Goal: Transaction & Acquisition: Book appointment/travel/reservation

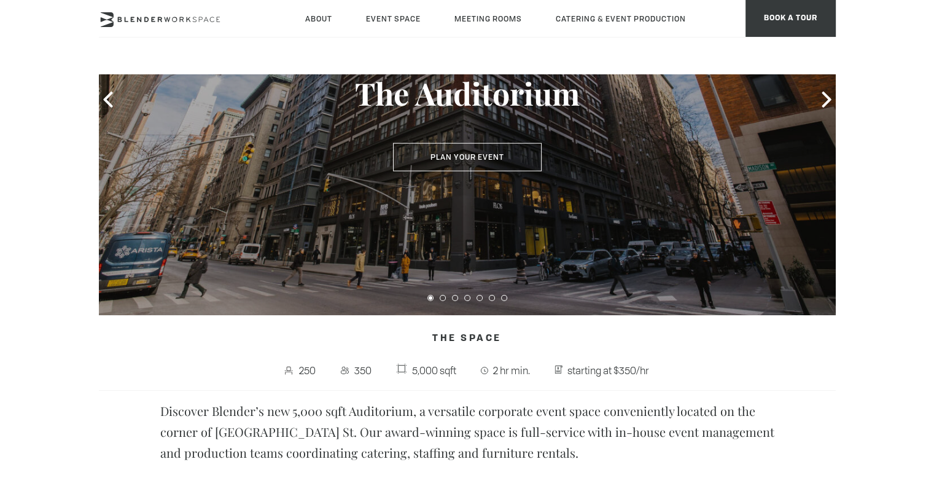
scroll to position [184, 0]
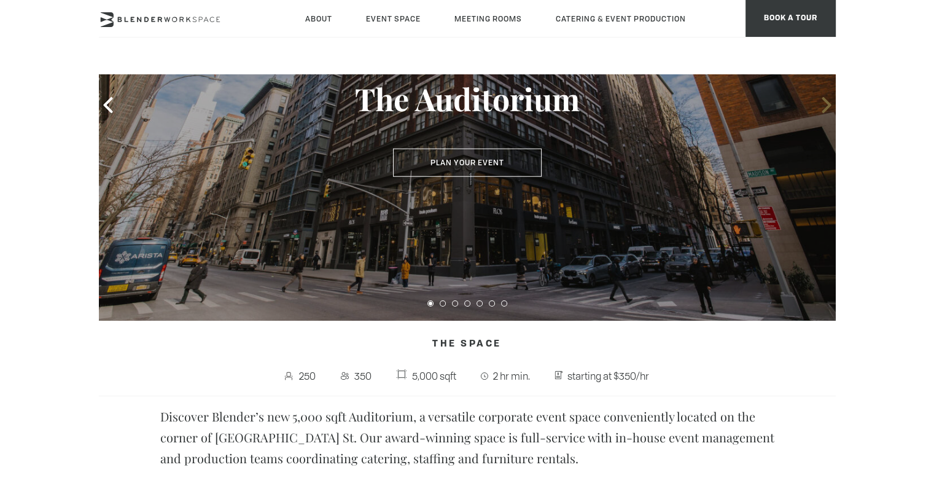
click at [826, 108] on icon at bounding box center [826, 105] width 9 height 16
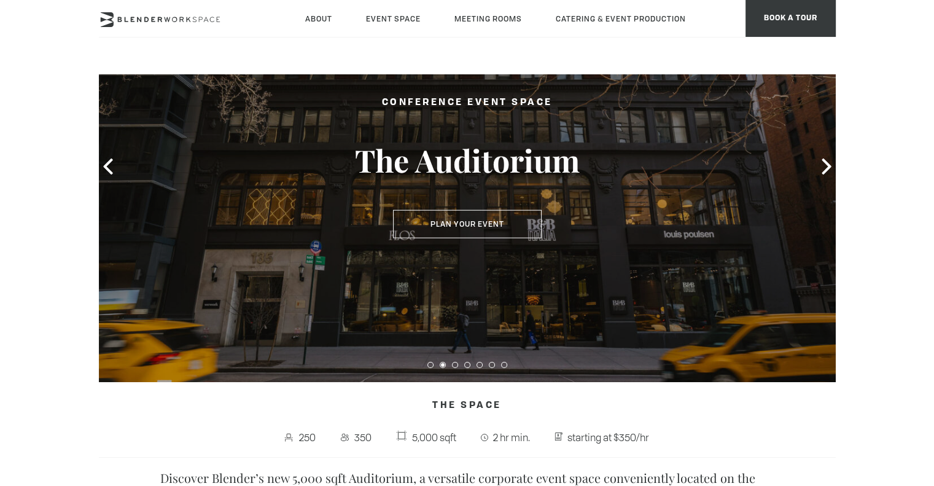
scroll to position [61, 0]
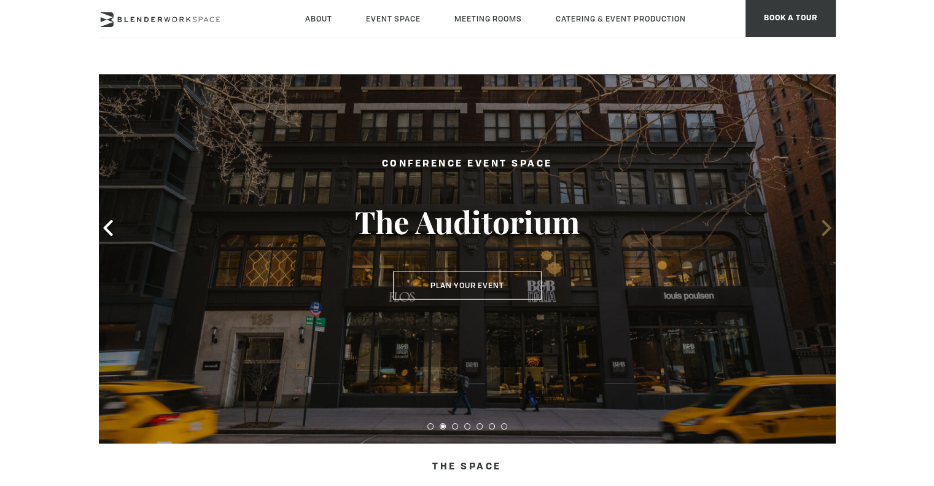
click at [823, 225] on icon at bounding box center [827, 228] width 16 height 16
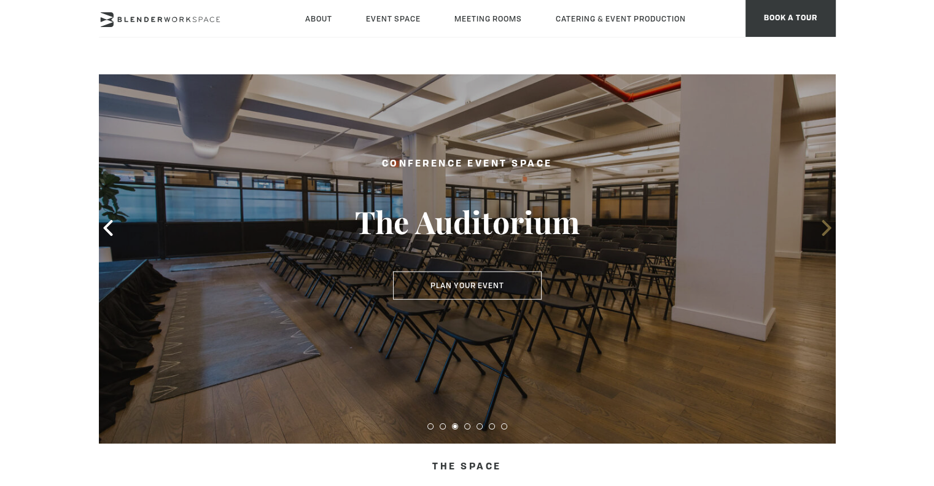
click at [831, 226] on icon at bounding box center [827, 228] width 16 height 16
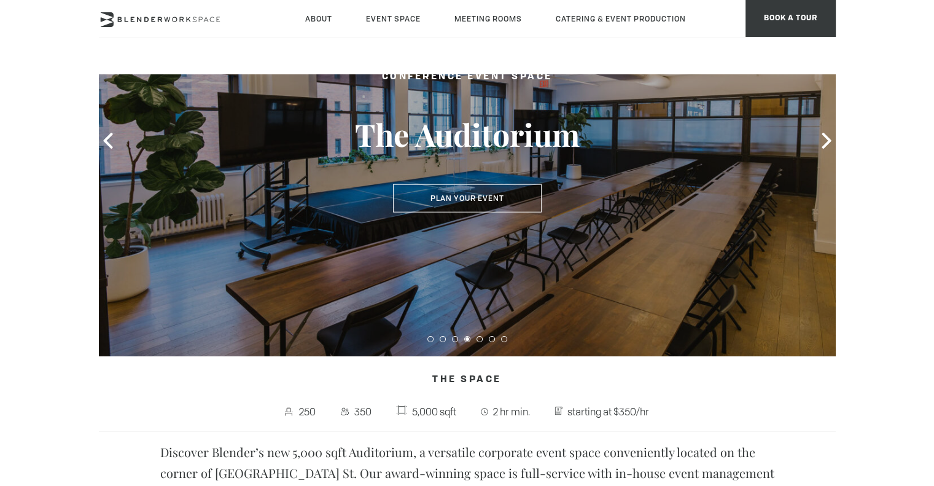
scroll to position [200, 0]
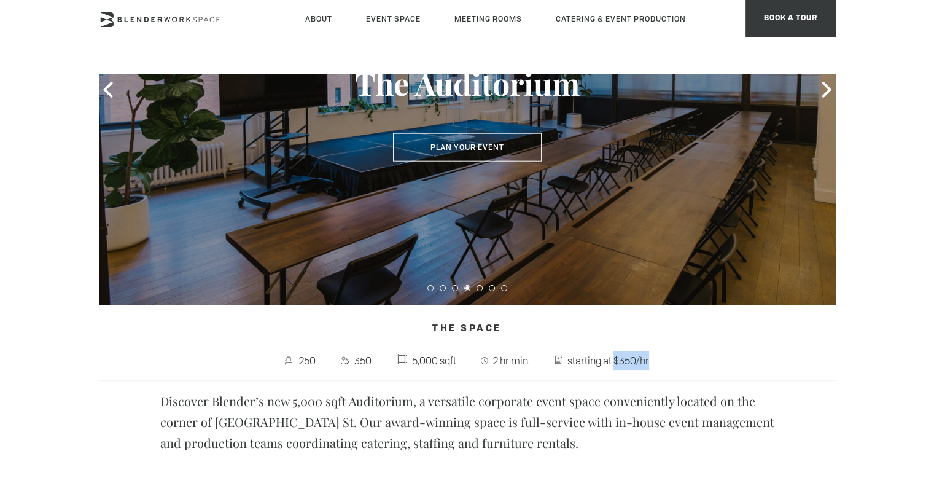
drag, startPoint x: 657, startPoint y: 359, endPoint x: 615, endPoint y: 363, distance: 42.6
click at [615, 363] on span "starting at $350/hr" at bounding box center [603, 360] width 117 height 23
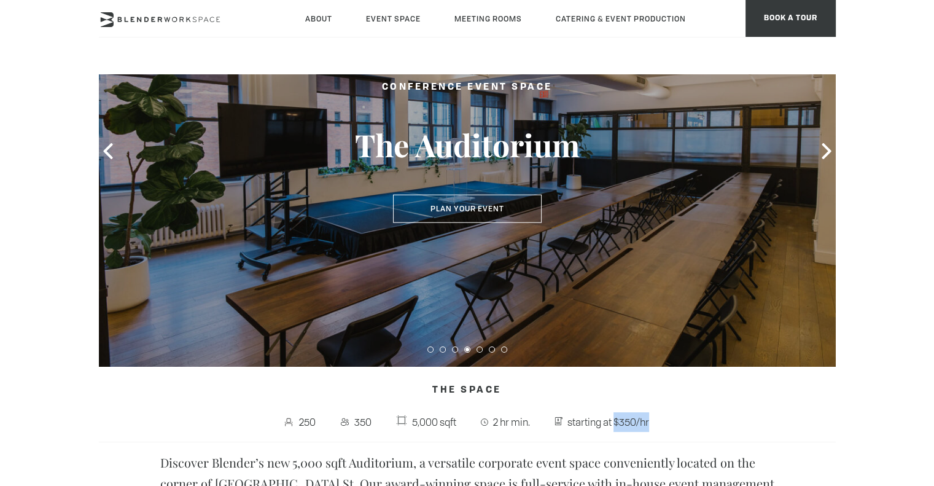
scroll to position [77, 0]
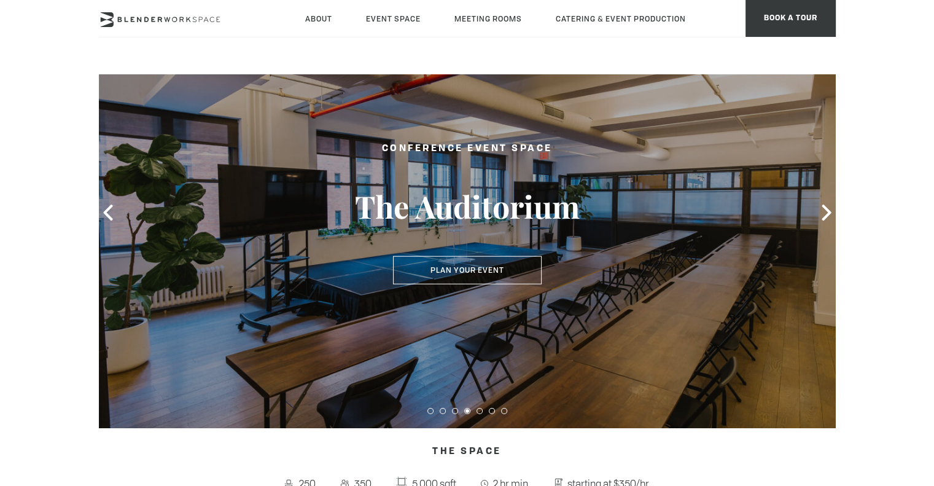
drag, startPoint x: 622, startPoint y: 353, endPoint x: 563, endPoint y: 339, distance: 60.5
click at [563, 339] on div at bounding box center [467, 212] width 737 height 431
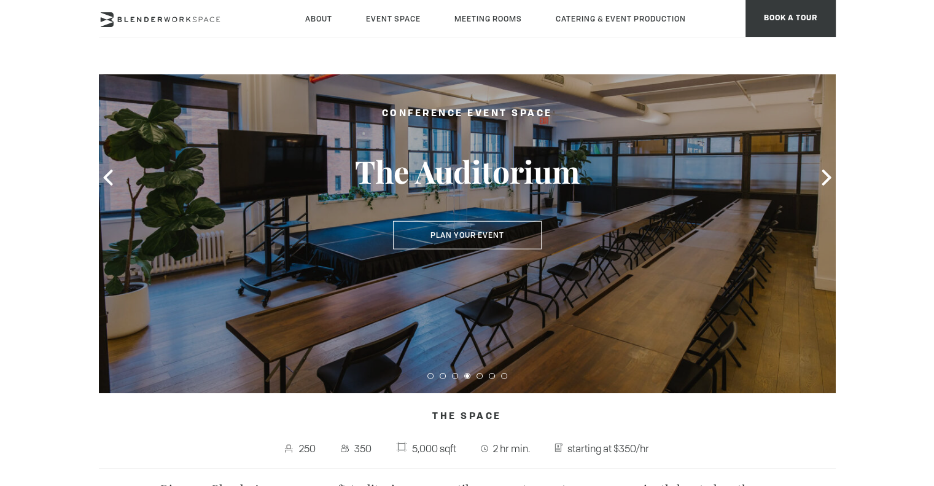
scroll to position [138, 0]
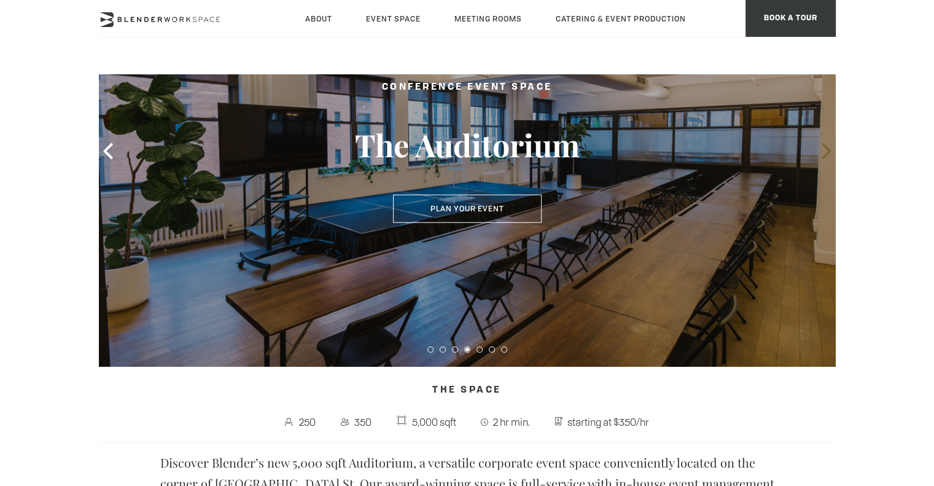
click at [829, 154] on icon at bounding box center [827, 151] width 16 height 16
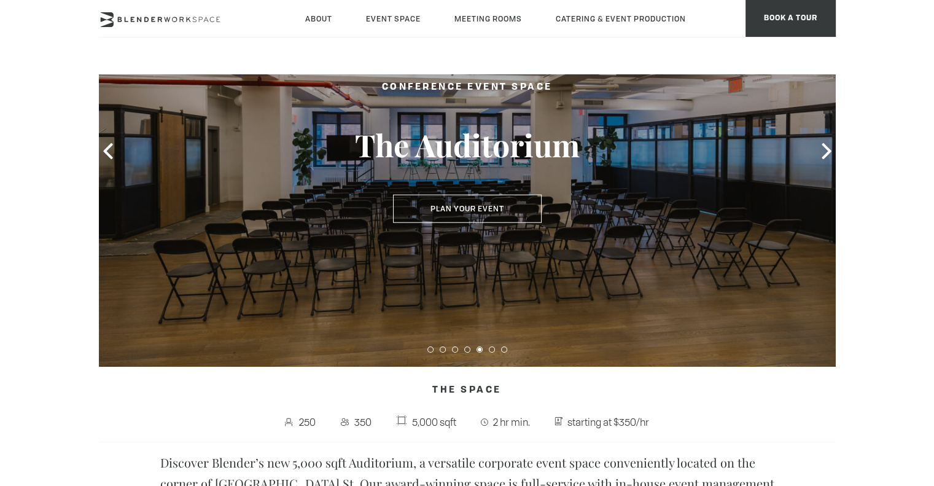
drag, startPoint x: 832, startPoint y: 151, endPoint x: 774, endPoint y: 162, distance: 60.0
click at [832, 151] on icon at bounding box center [827, 151] width 16 height 16
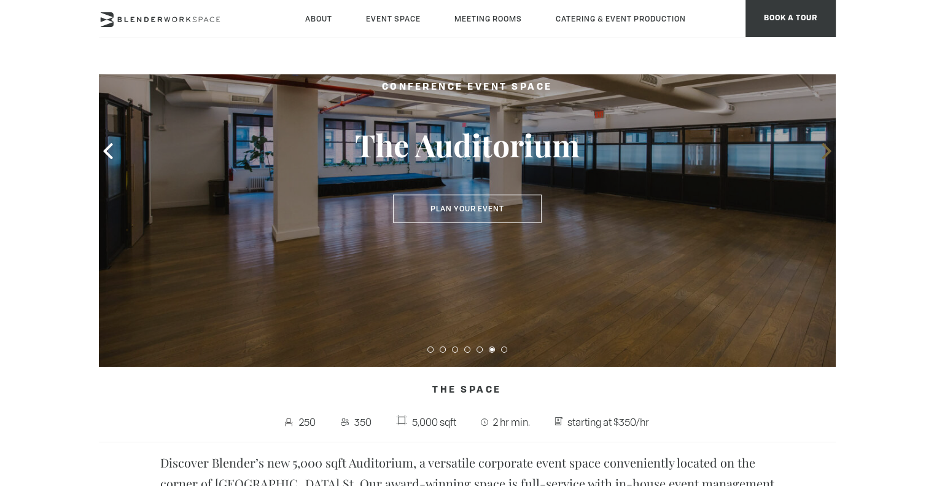
click at [821, 145] on icon at bounding box center [827, 151] width 16 height 16
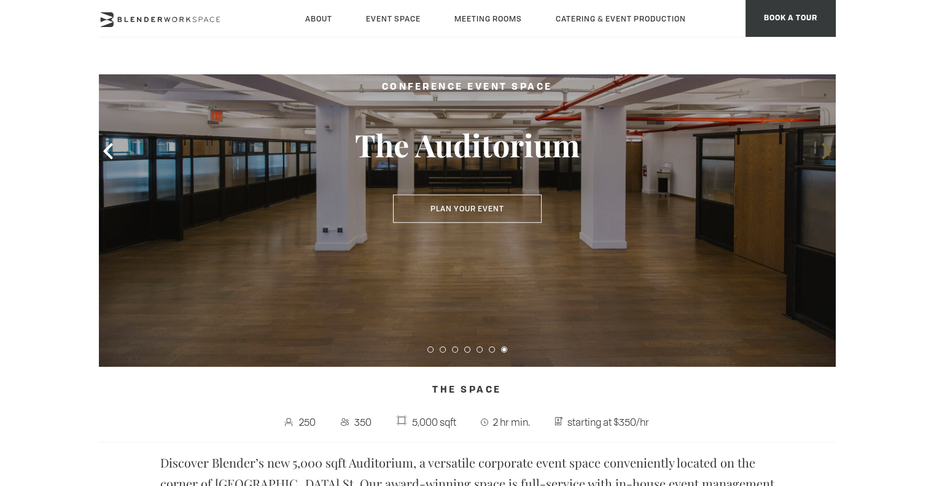
click at [821, 145] on icon at bounding box center [827, 151] width 16 height 16
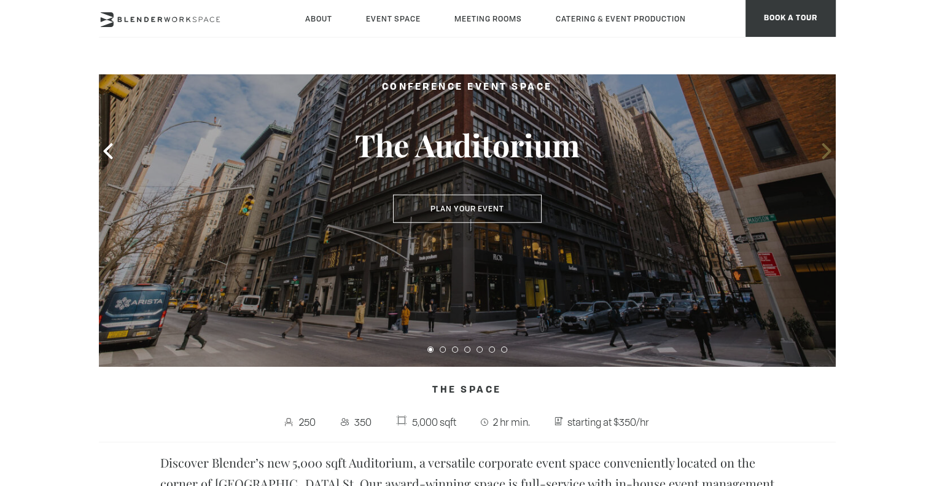
click at [821, 145] on icon at bounding box center [827, 151] width 16 height 16
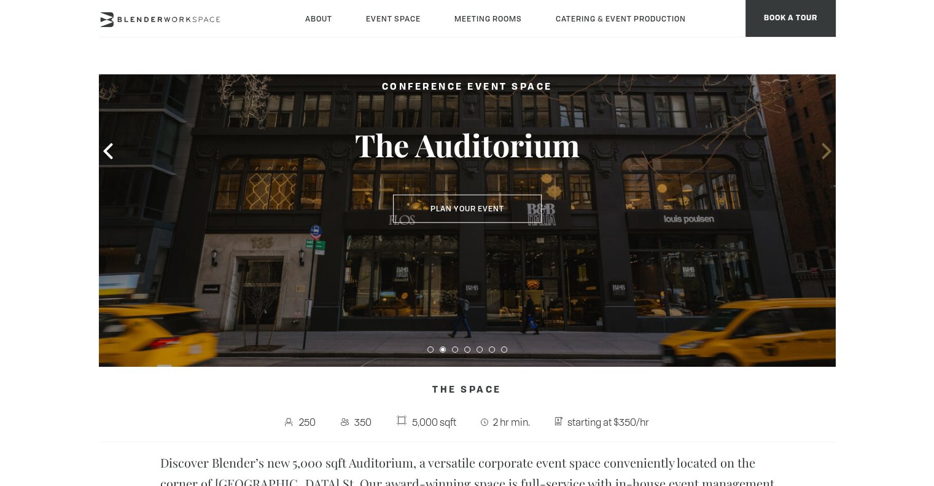
click at [821, 145] on icon at bounding box center [827, 151] width 16 height 16
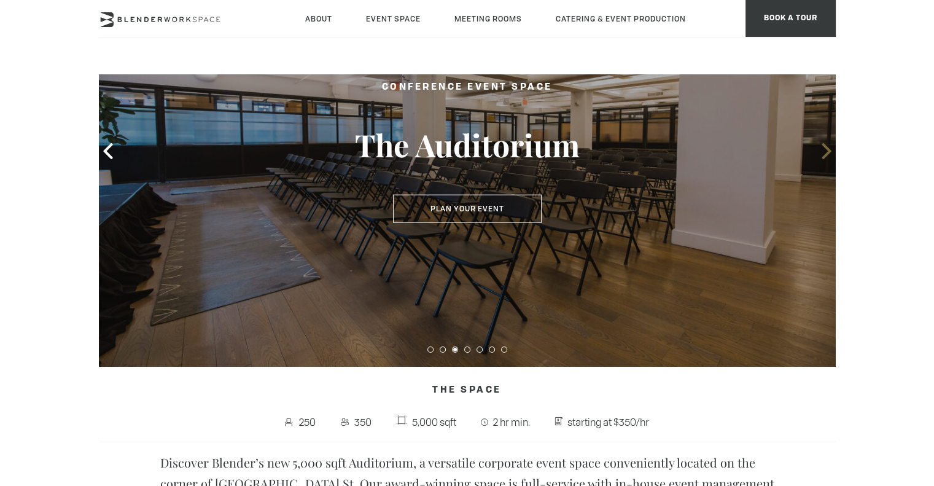
click at [821, 145] on icon at bounding box center [827, 151] width 16 height 16
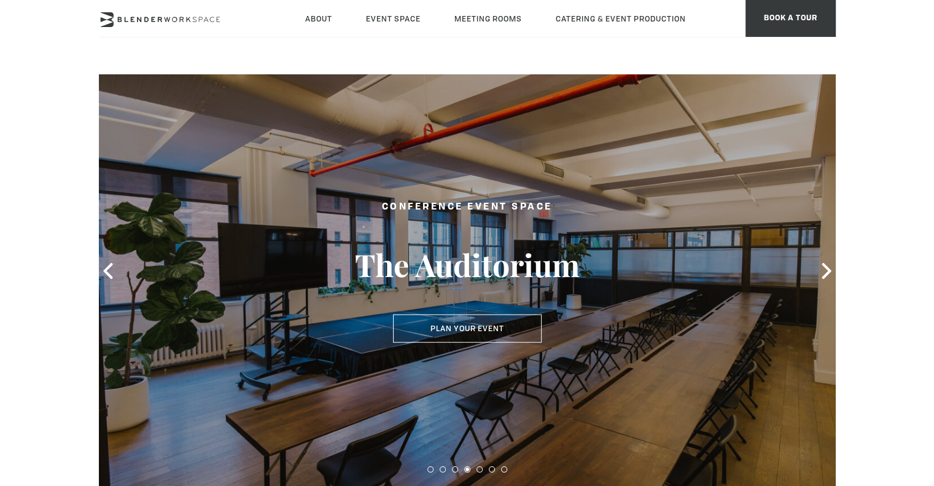
scroll to position [15, 0]
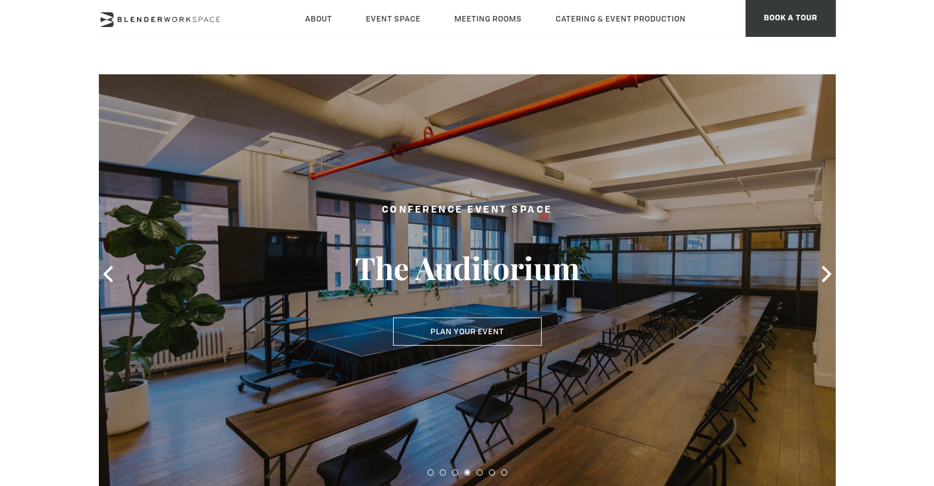
click at [270, 45] on header "About Neighborhood Global Collective Journal Event Space The Auditorium Event S…" at bounding box center [467, 37] width 934 height 74
click at [683, 52] on header "About Neighborhood Global Collective Journal Event Space The Auditorium Event S…" at bounding box center [467, 37] width 934 height 74
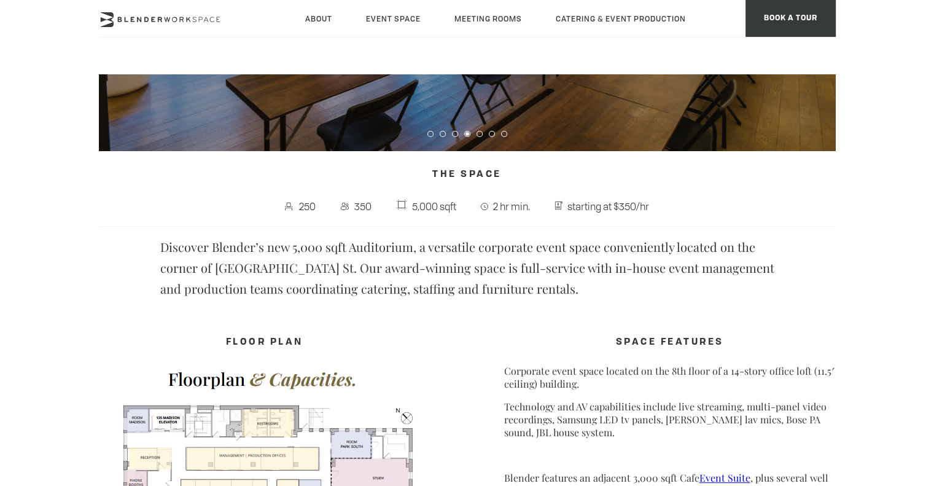
scroll to position [0, 0]
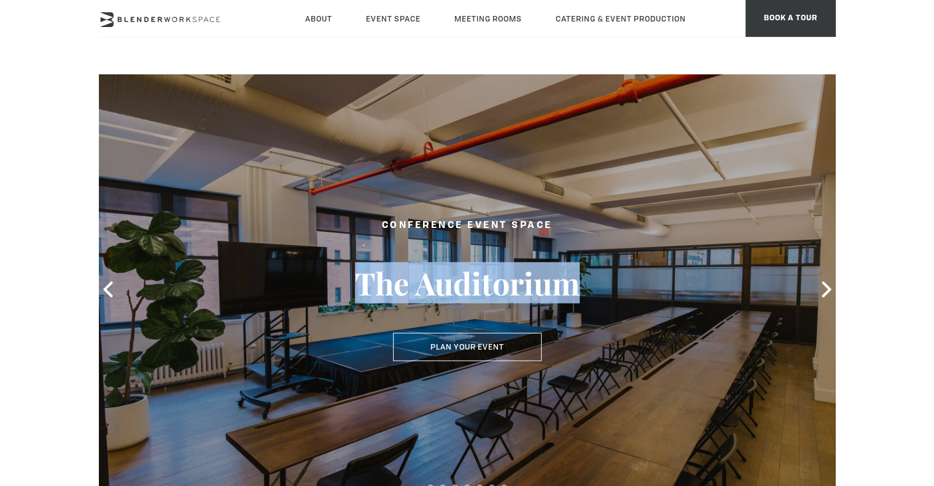
drag, startPoint x: 581, startPoint y: 284, endPoint x: 355, endPoint y: 289, distance: 226.1
click at [355, 289] on h3 "The Auditorium" at bounding box center [467, 283] width 283 height 38
copy h3 "The Auditorium"
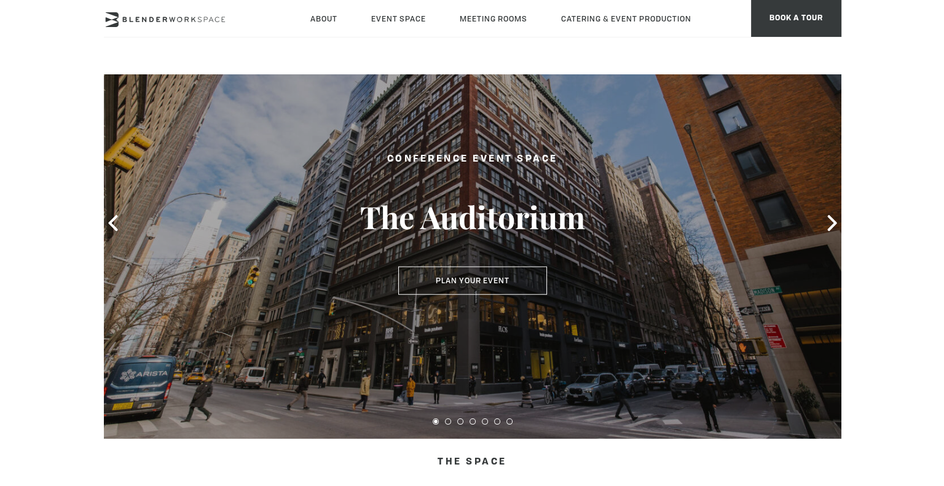
scroll to position [69, 0]
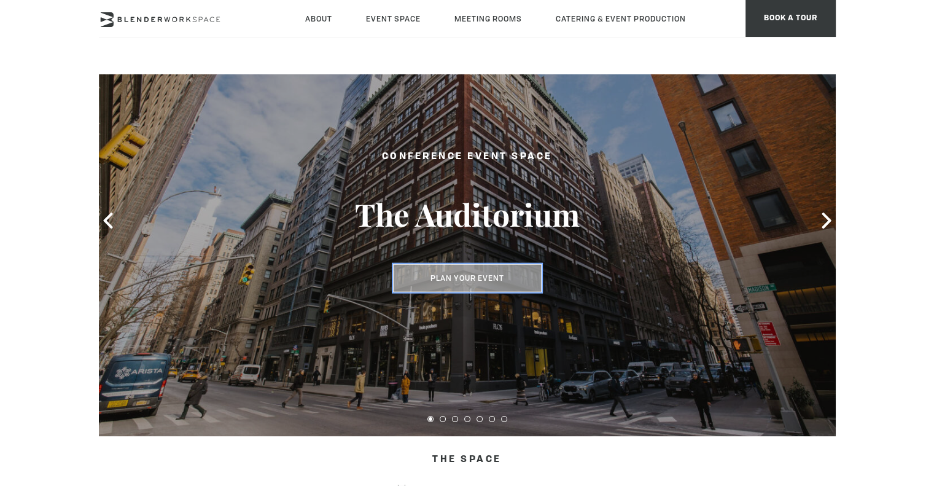
click at [487, 278] on button "Plan Your Event" at bounding box center [467, 278] width 149 height 28
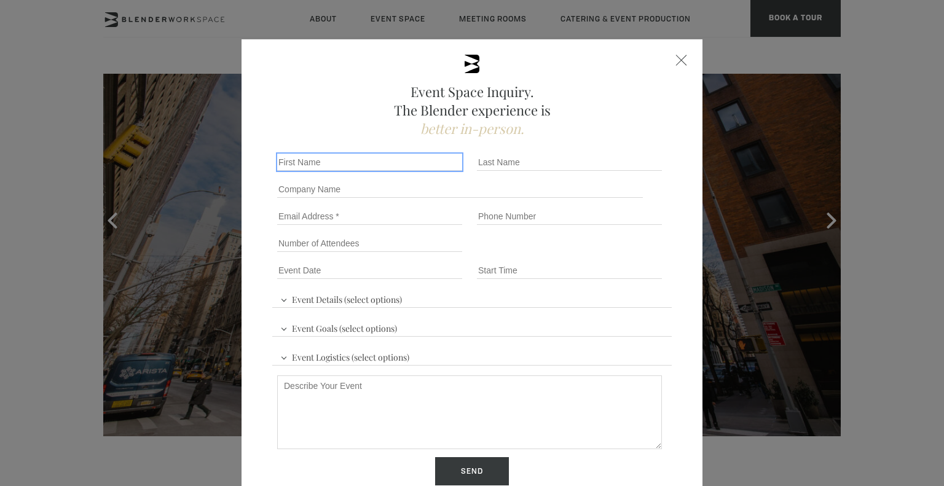
click at [369, 159] on input "First name *" at bounding box center [369, 162] width 185 height 17
type input "[PERSON_NAME]"
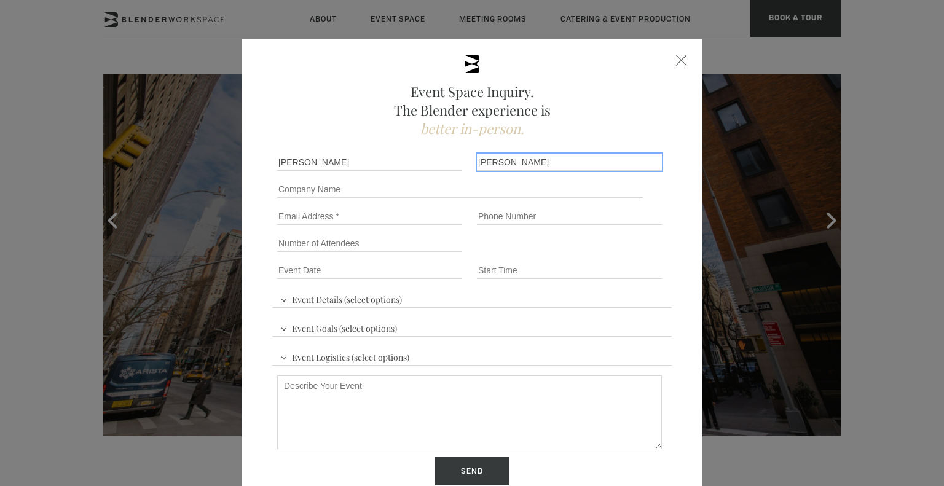
type input "[PERSON_NAME]"
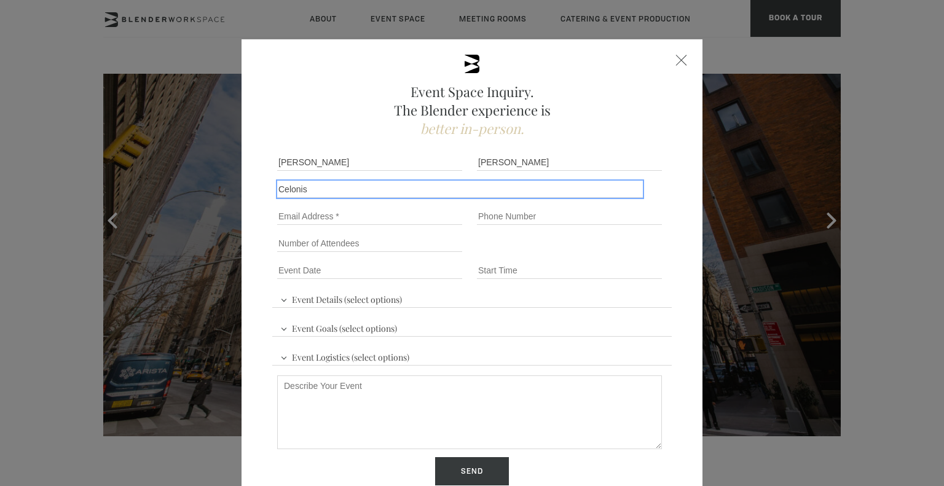
type input "Celonis"
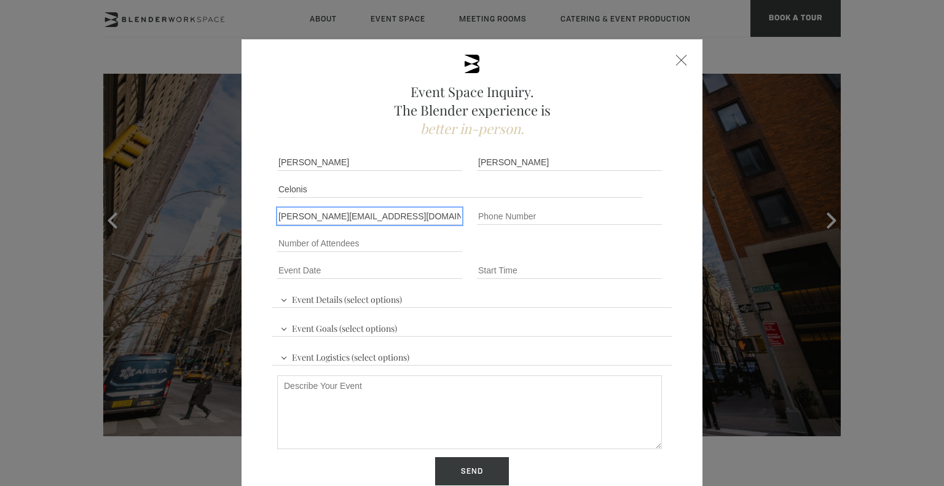
type input "[PERSON_NAME][EMAIL_ADDRESS][DOMAIN_NAME]"
click at [435, 457] on input "Send" at bounding box center [472, 471] width 74 height 28
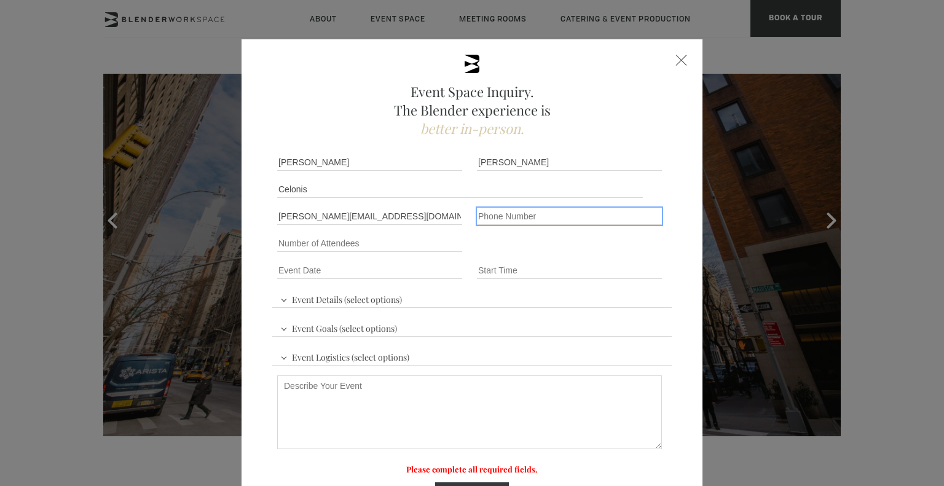
click at [504, 215] on input "Phone number" at bounding box center [569, 216] width 185 height 17
type input "6469881564"
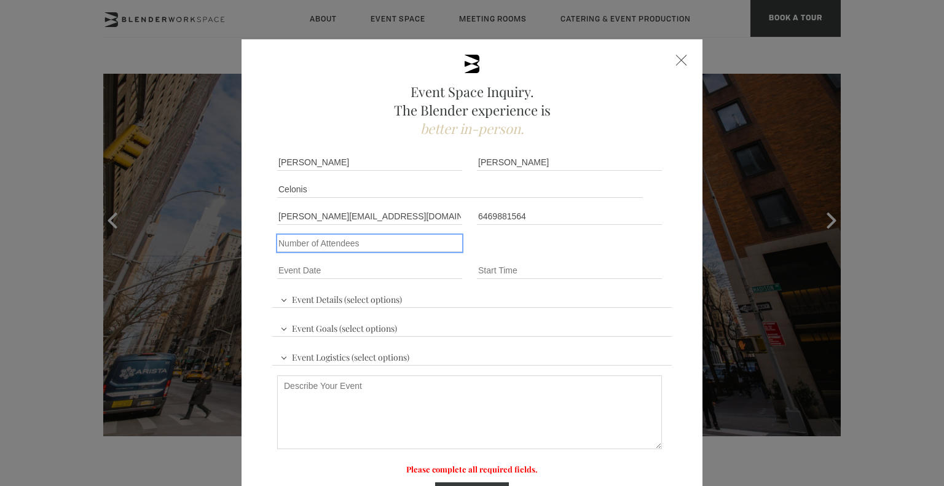
click at [375, 249] on input "Number of Attendees" at bounding box center [369, 243] width 185 height 17
type input "80"
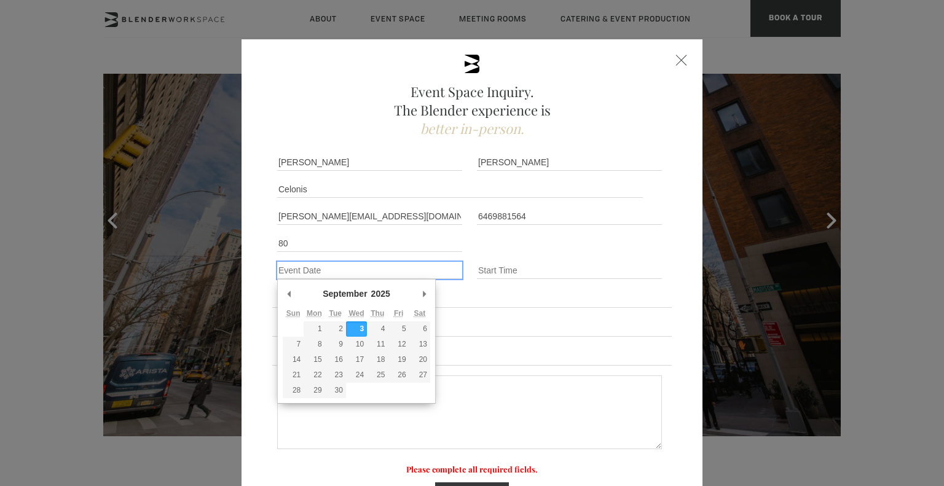
click at [359, 268] on input "Event Date *" at bounding box center [369, 270] width 185 height 17
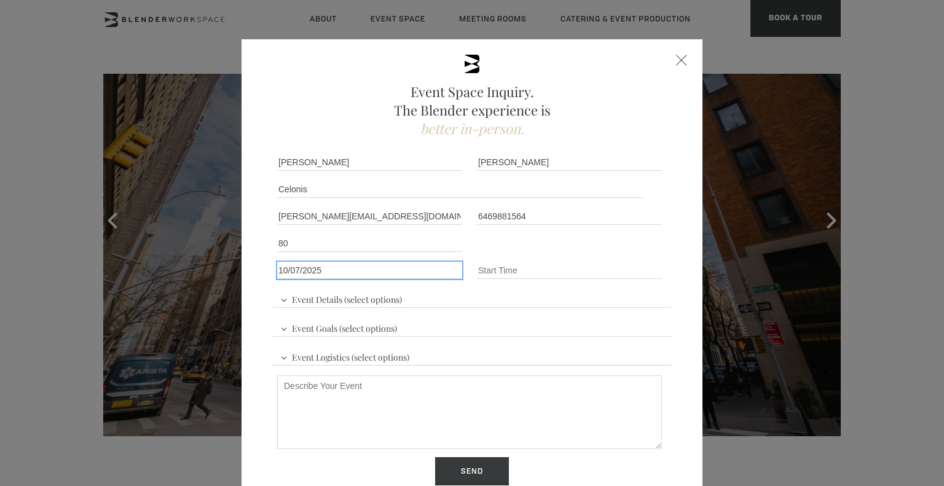
click at [423, 268] on input "Event Date *" at bounding box center [369, 270] width 185 height 17
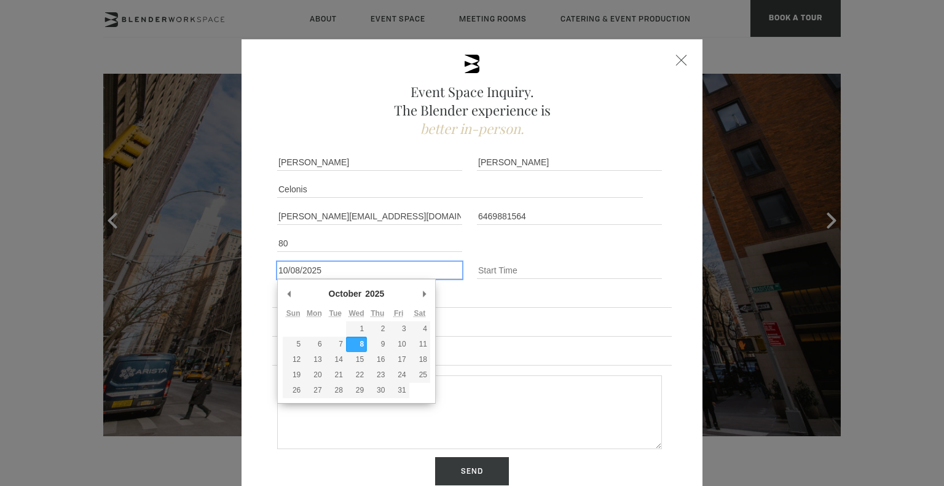
click at [399, 272] on input "Event Date *" at bounding box center [369, 270] width 185 height 17
type div "[DATE]"
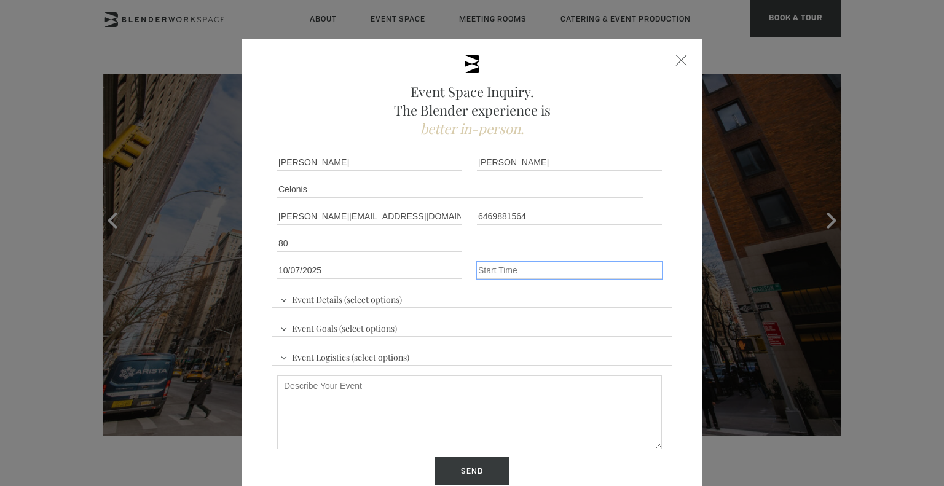
click at [507, 276] on input "Event Time" at bounding box center [569, 270] width 185 height 17
type input "8:00am"
click at [392, 308] on div "Event Details (select options) Conference Workshop Product Launch Trade Show Fu…" at bounding box center [471, 325] width 399 height 82
click at [381, 300] on span "Event Details (select options)" at bounding box center [341, 298] width 128 height 18
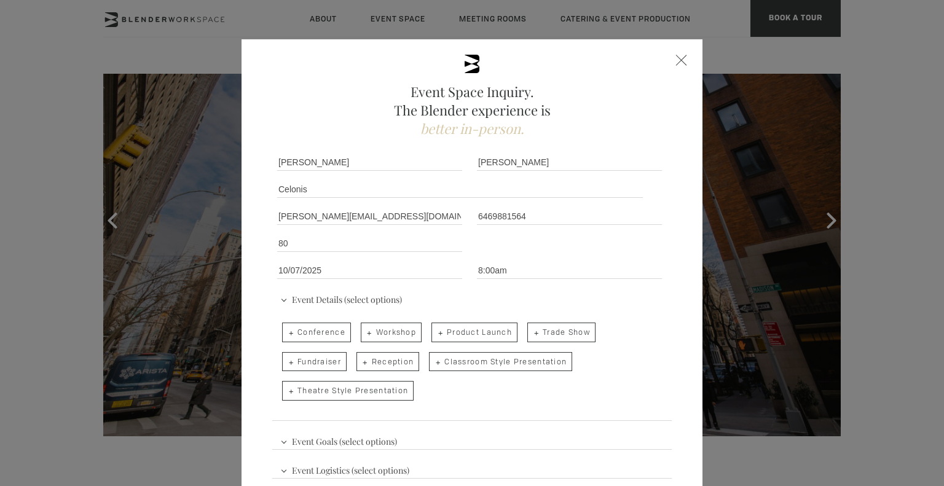
click at [313, 338] on span "Conference" at bounding box center [316, 333] width 69 height 20
click at [285, 335] on input "Conference" at bounding box center [281, 326] width 8 height 17
checkbox input "true"
click at [396, 335] on span "Workshop" at bounding box center [391, 333] width 61 height 20
click at [364, 335] on input "Workshop" at bounding box center [360, 326] width 8 height 17
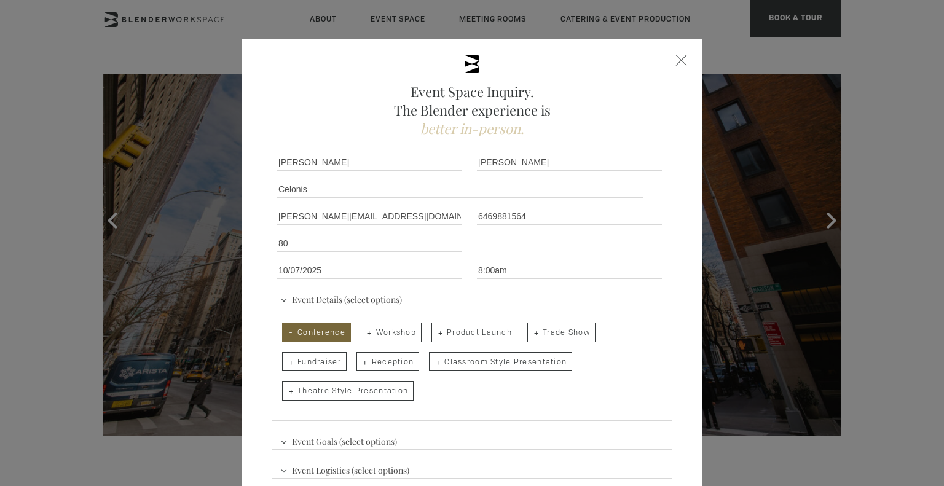
checkbox input "true"
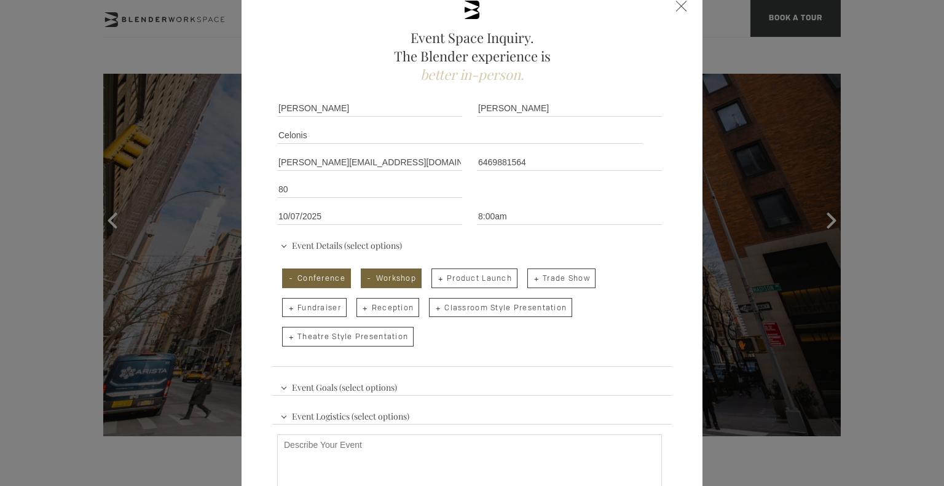
scroll to position [56, 0]
click at [471, 302] on span "Classroom Style Presentation" at bounding box center [500, 306] width 143 height 20
click at [432, 302] on input "Classroom Style Presentation" at bounding box center [428, 299] width 8 height 17
checkbox input "true"
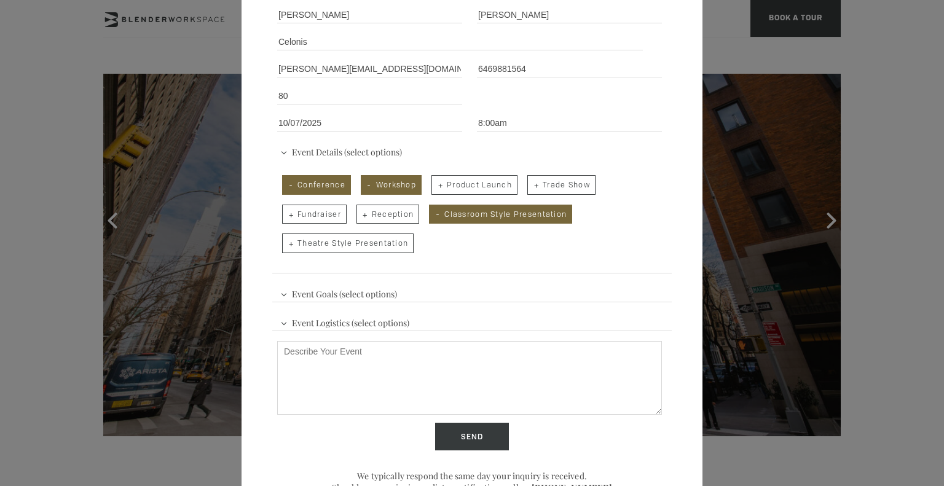
scroll to position [154, 0]
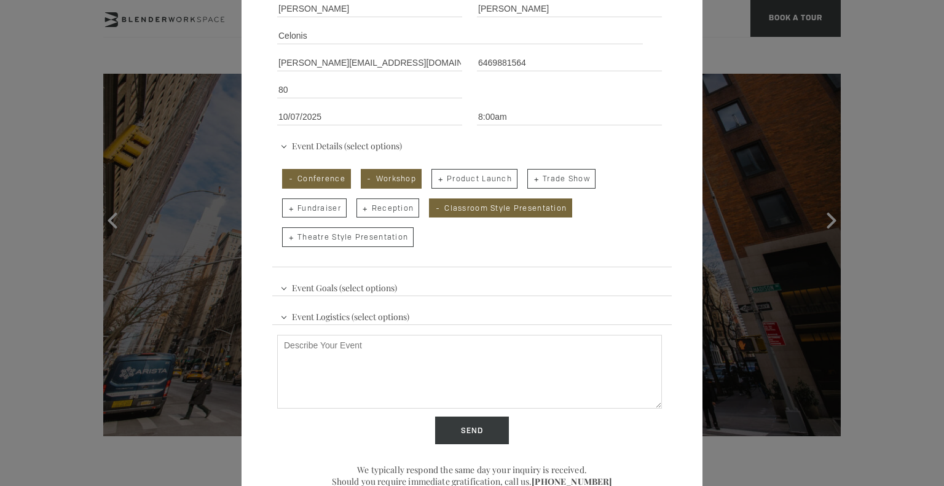
click at [410, 288] on div "Event Goals (select options) Increase Brand Awareness Generate Leads Launch a N…" at bounding box center [471, 340] width 399 height 136
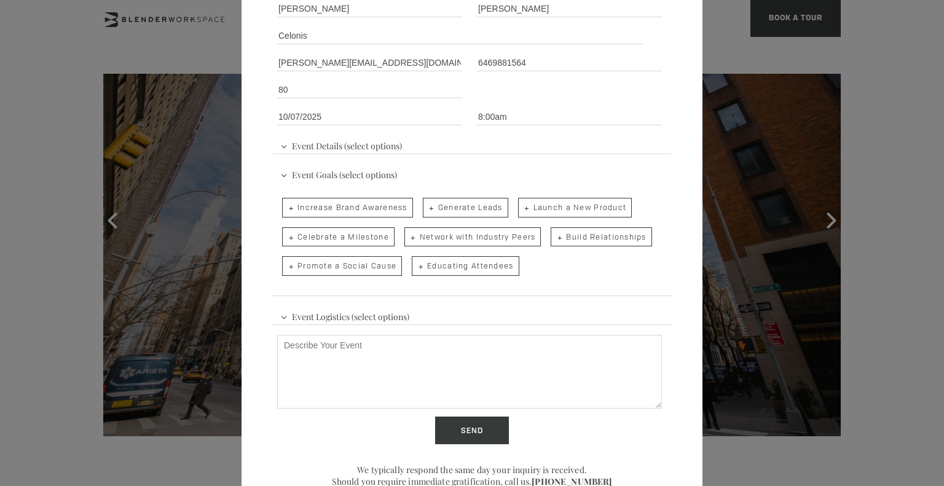
click at [446, 268] on span "Educating Attendees" at bounding box center [465, 266] width 107 height 20
click at [415, 268] on input "Educating Attendees" at bounding box center [411, 259] width 8 height 17
checkbox input "true"
click at [418, 316] on div "Event Logistics (select options) Audio/Visual Presentation Breakout Rooms Break…" at bounding box center [471, 369] width 399 height 136
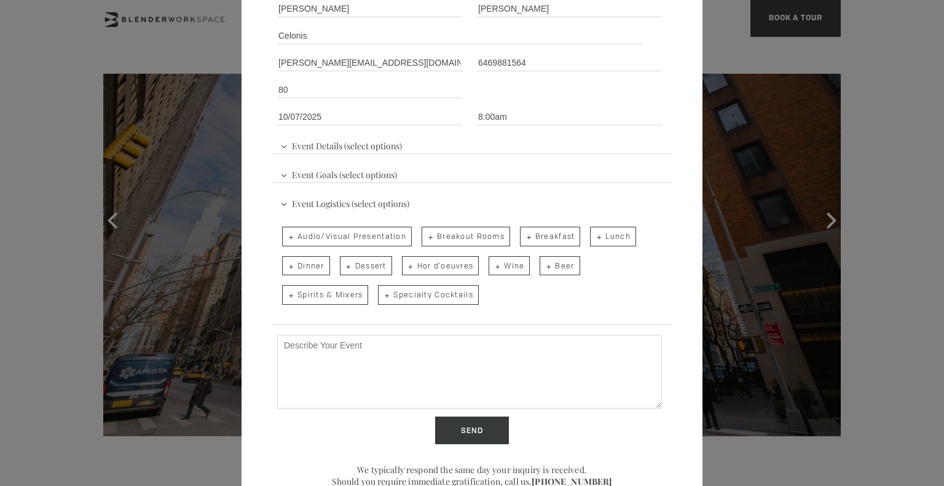
click at [362, 236] on span "Audio/Visual Presentation" at bounding box center [347, 237] width 130 height 20
click at [285, 236] on input "Audio/Visual Presentation" at bounding box center [281, 230] width 8 height 17
checkbox input "true"
click at [465, 238] on span "Breakout Rooms" at bounding box center [465, 237] width 88 height 20
click at [425, 238] on input "Breakout Rooms" at bounding box center [421, 230] width 8 height 17
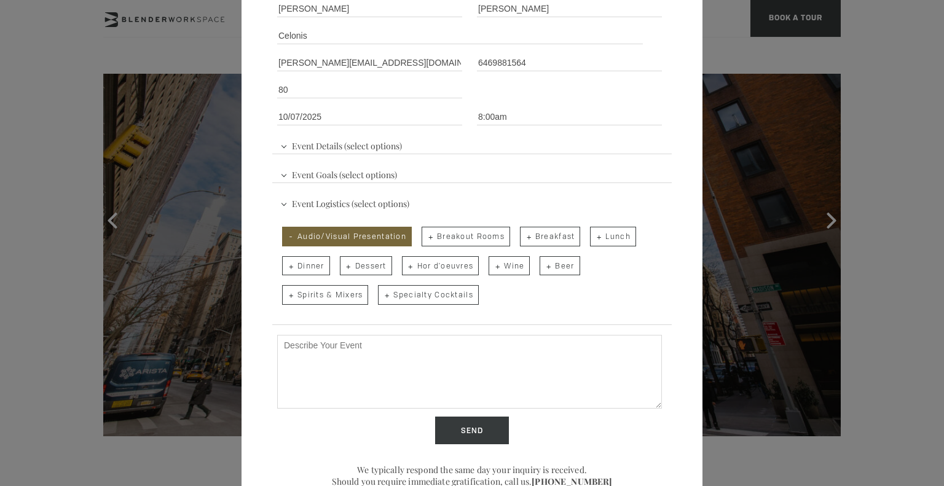
checkbox input "true"
click at [606, 241] on span "Lunch" at bounding box center [612, 237] width 45 height 20
click at [593, 239] on input "Lunch" at bounding box center [589, 230] width 8 height 17
checkbox input "true"
click at [413, 147] on div "Event Details (select options) Conference Workshop Product Launch Trade Show Fu…" at bounding box center [471, 198] width 399 height 136
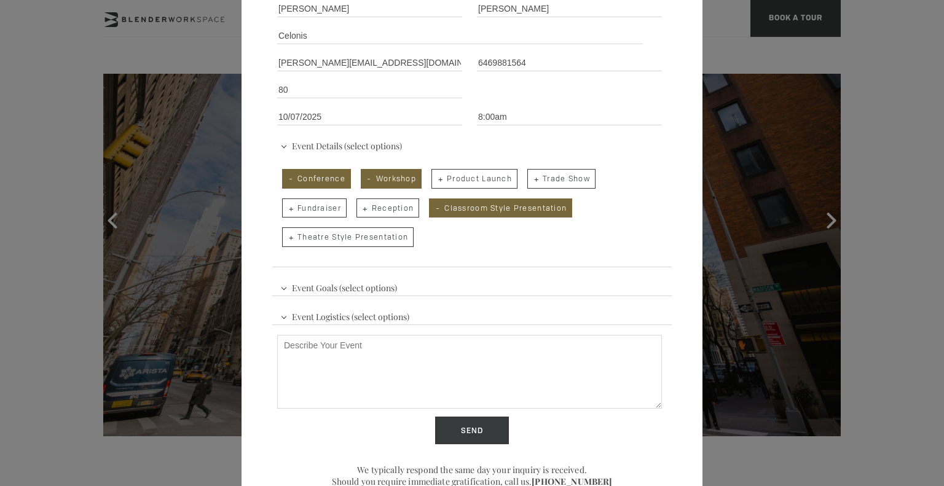
click at [399, 367] on textarea "Describe Your Event" at bounding box center [469, 372] width 385 height 74
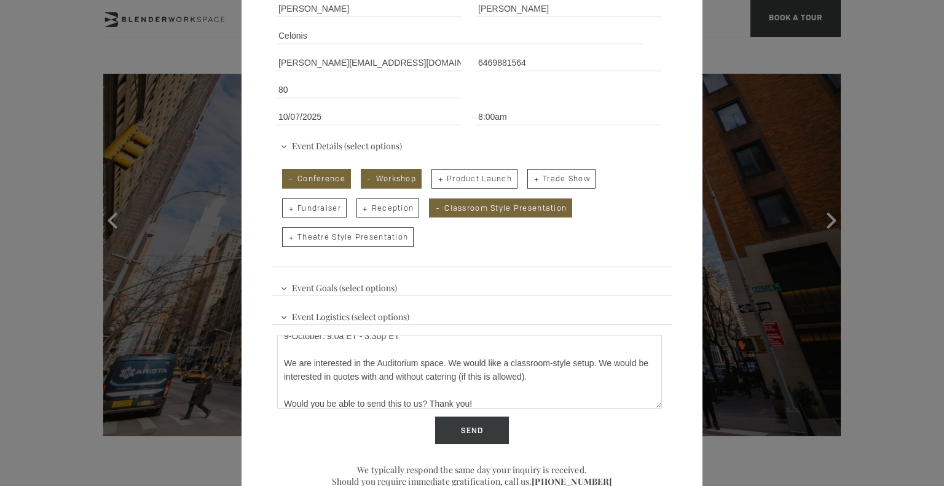
scroll to position [104, 0]
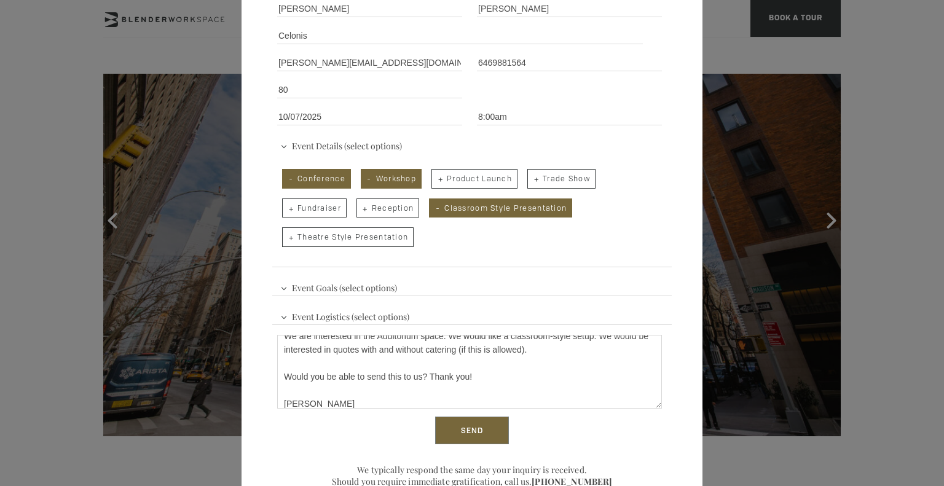
type textarea "Hi! I'm looking to host an offsite for ~80 people for three days: 7, 8, and [DA…"
click at [455, 425] on input "Send" at bounding box center [472, 431] width 74 height 28
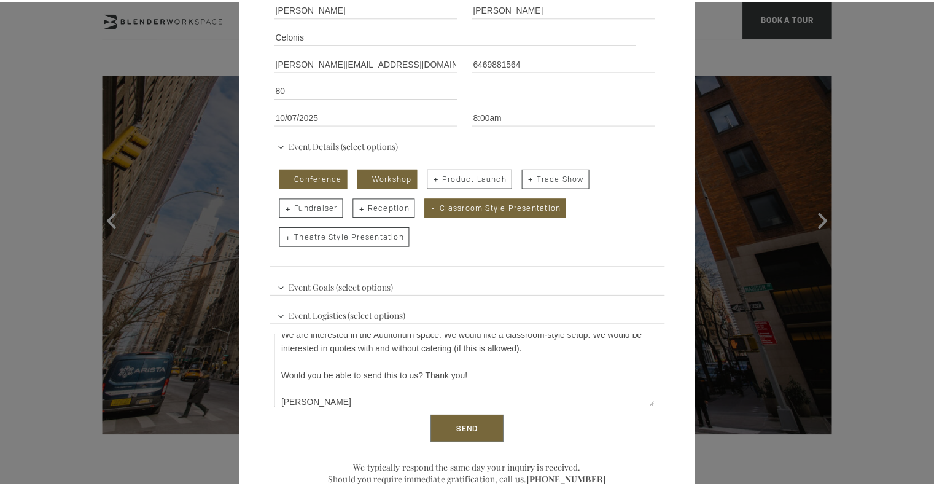
scroll to position [0, 0]
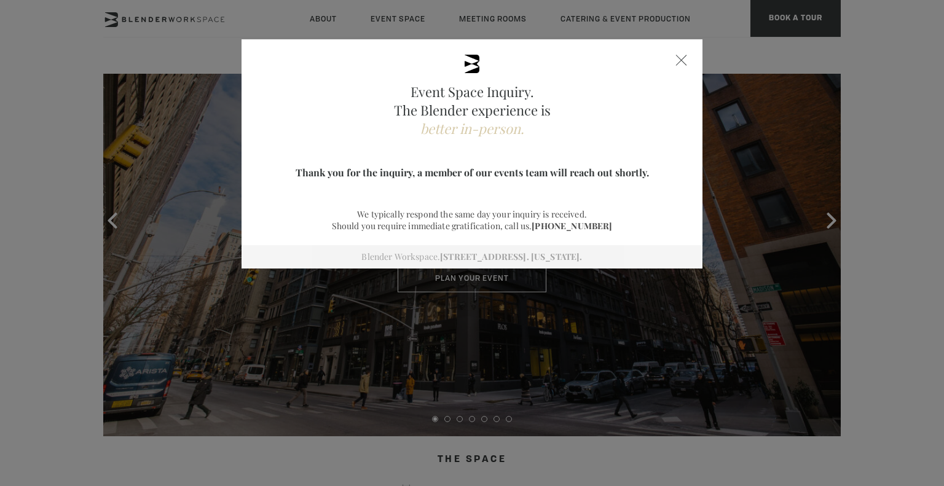
click at [676, 62] on span at bounding box center [681, 60] width 11 height 11
